Goal: Task Accomplishment & Management: Manage account settings

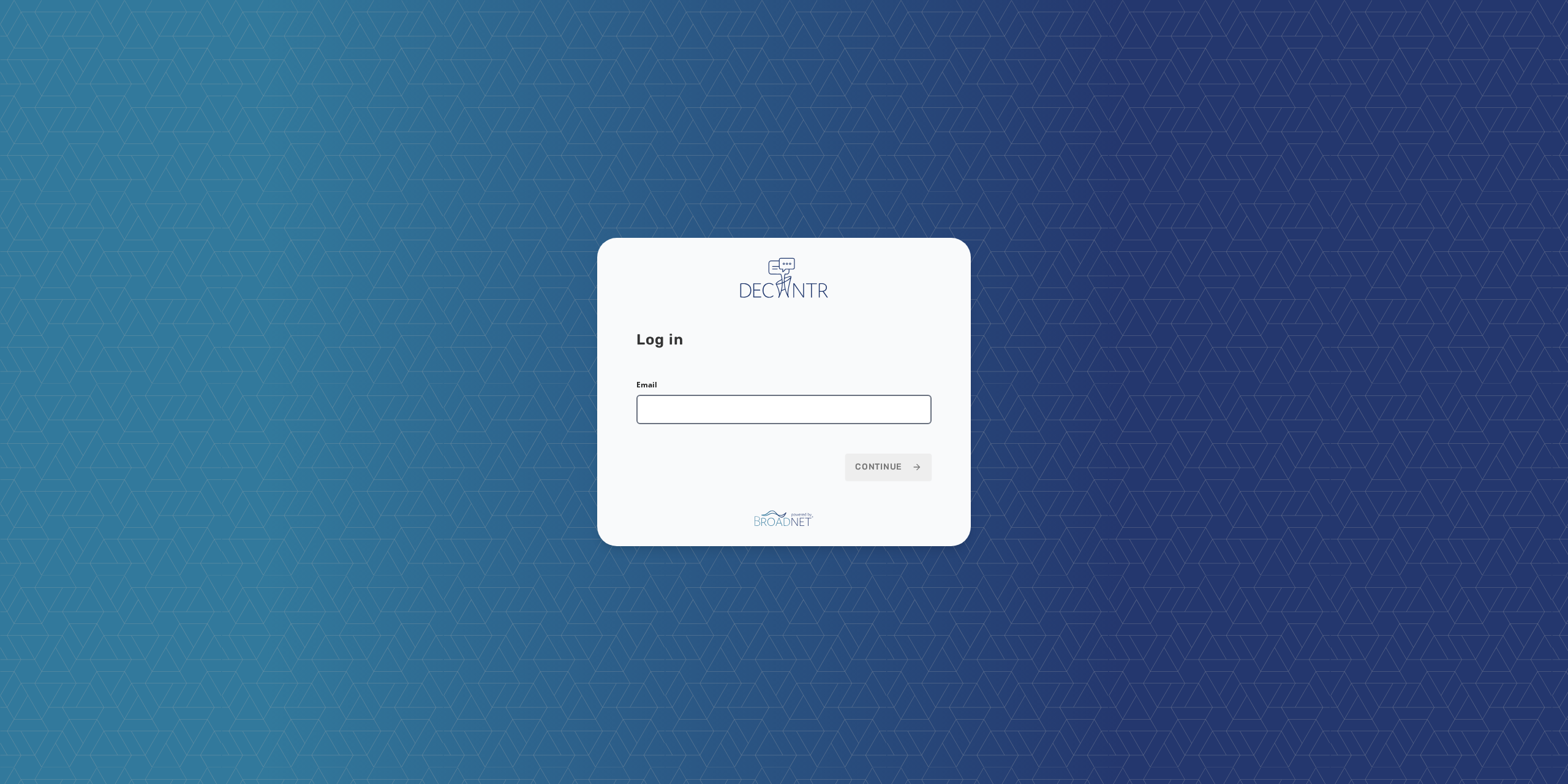
click at [751, 414] on input "Email" at bounding box center [784, 409] width 295 height 29
type input "**********"
click at [882, 464] on span "Continue" at bounding box center [888, 467] width 67 height 12
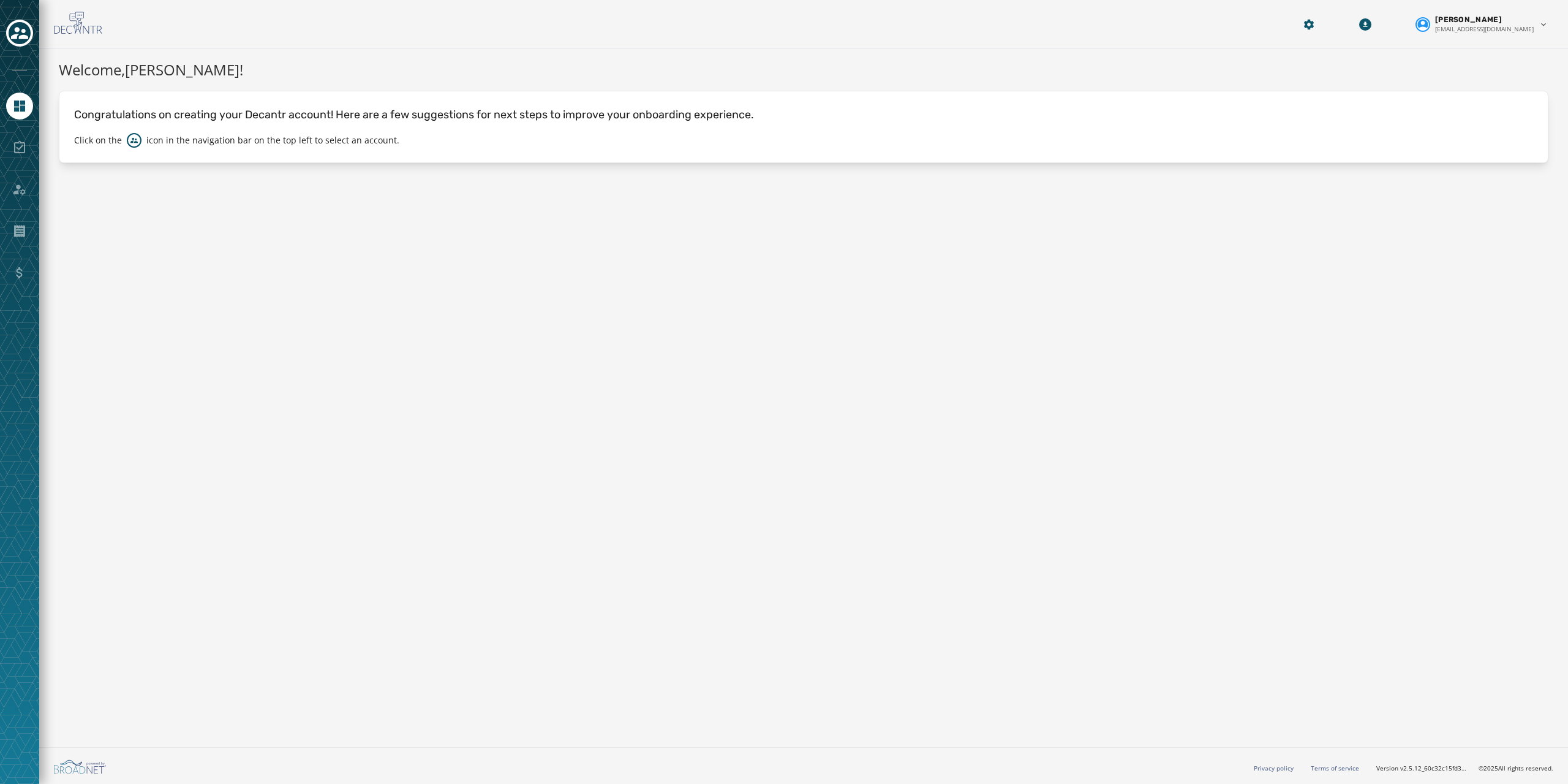
click at [383, 252] on div "Welcome, [PERSON_NAME] ! Congratulations on creating your Decantr account! Here…" at bounding box center [804, 395] width 1529 height 693
